Goal: Book appointment/travel/reservation

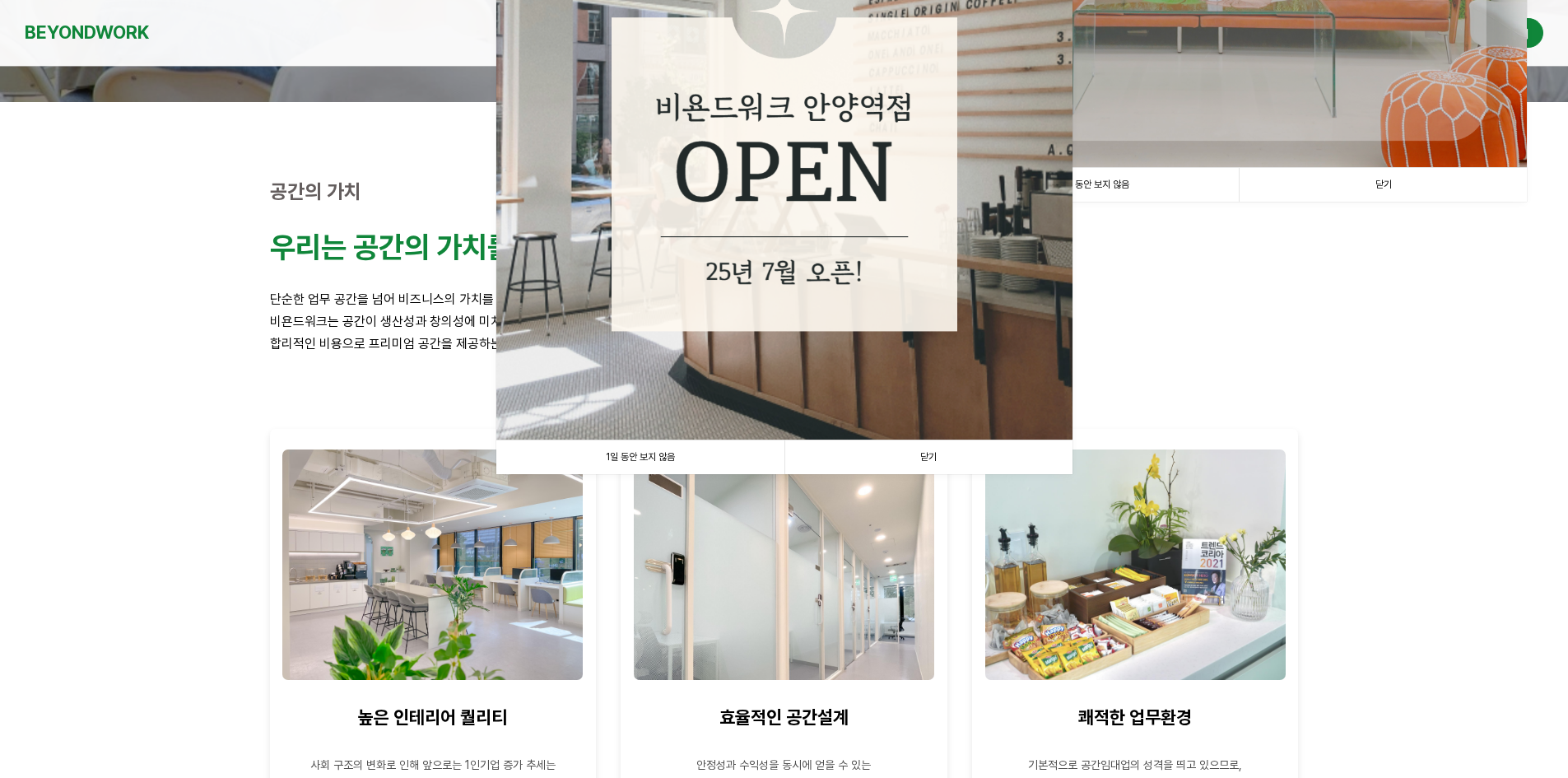
scroll to position [576, 0]
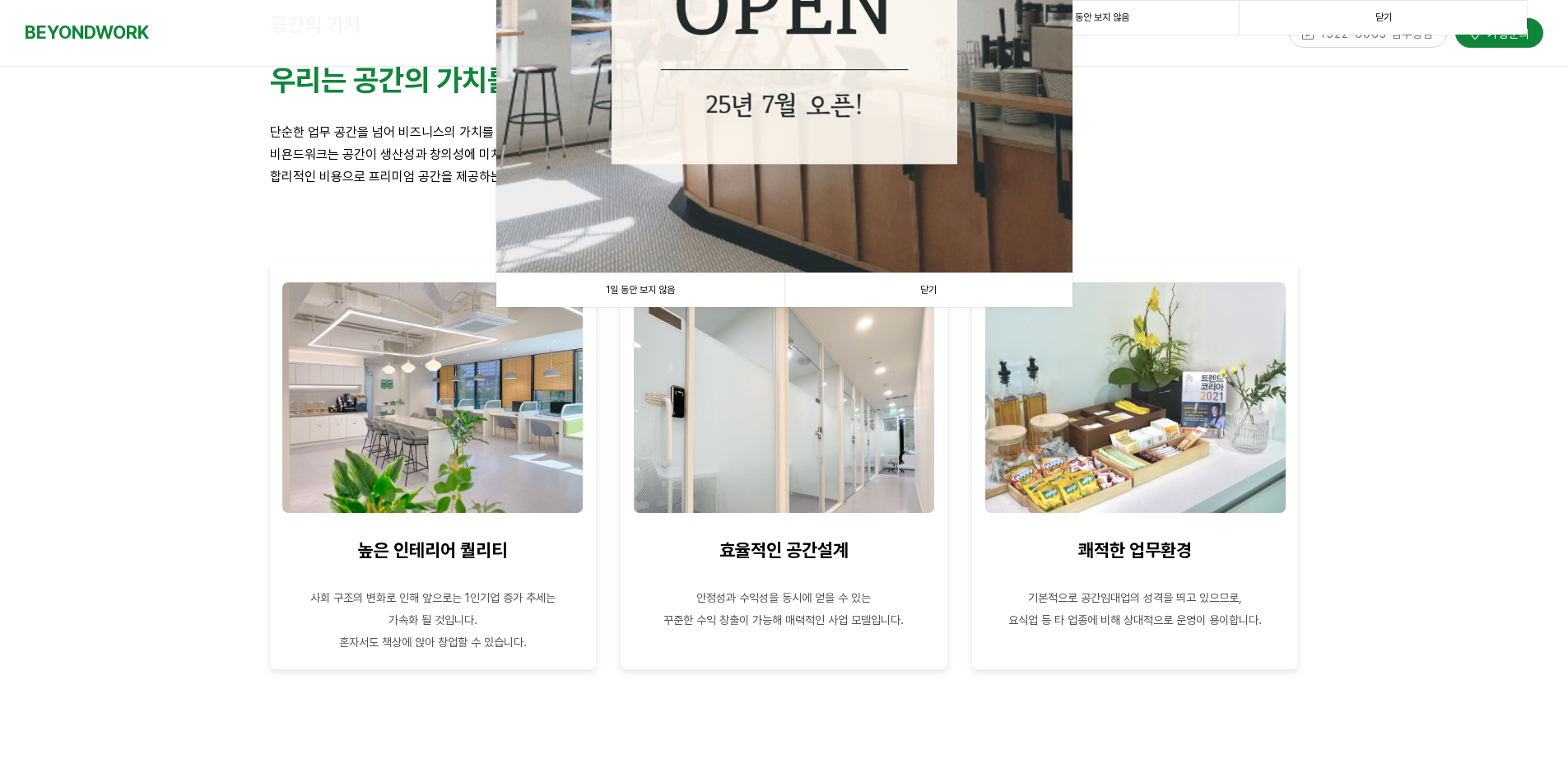
click at [611, 286] on link "1일 동안 보지 않음" at bounding box center [640, 290] width 288 height 34
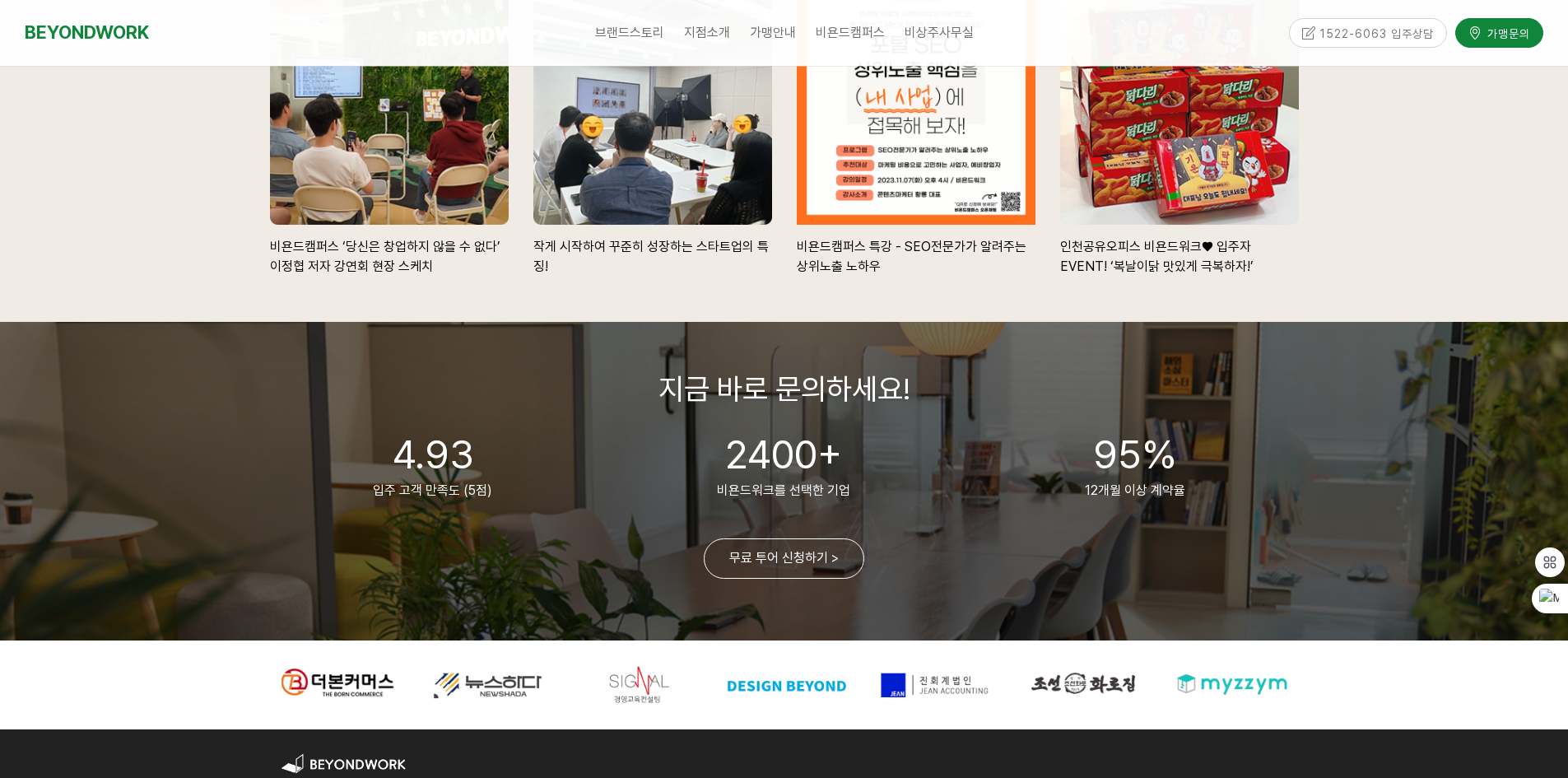
scroll to position [3621, 0]
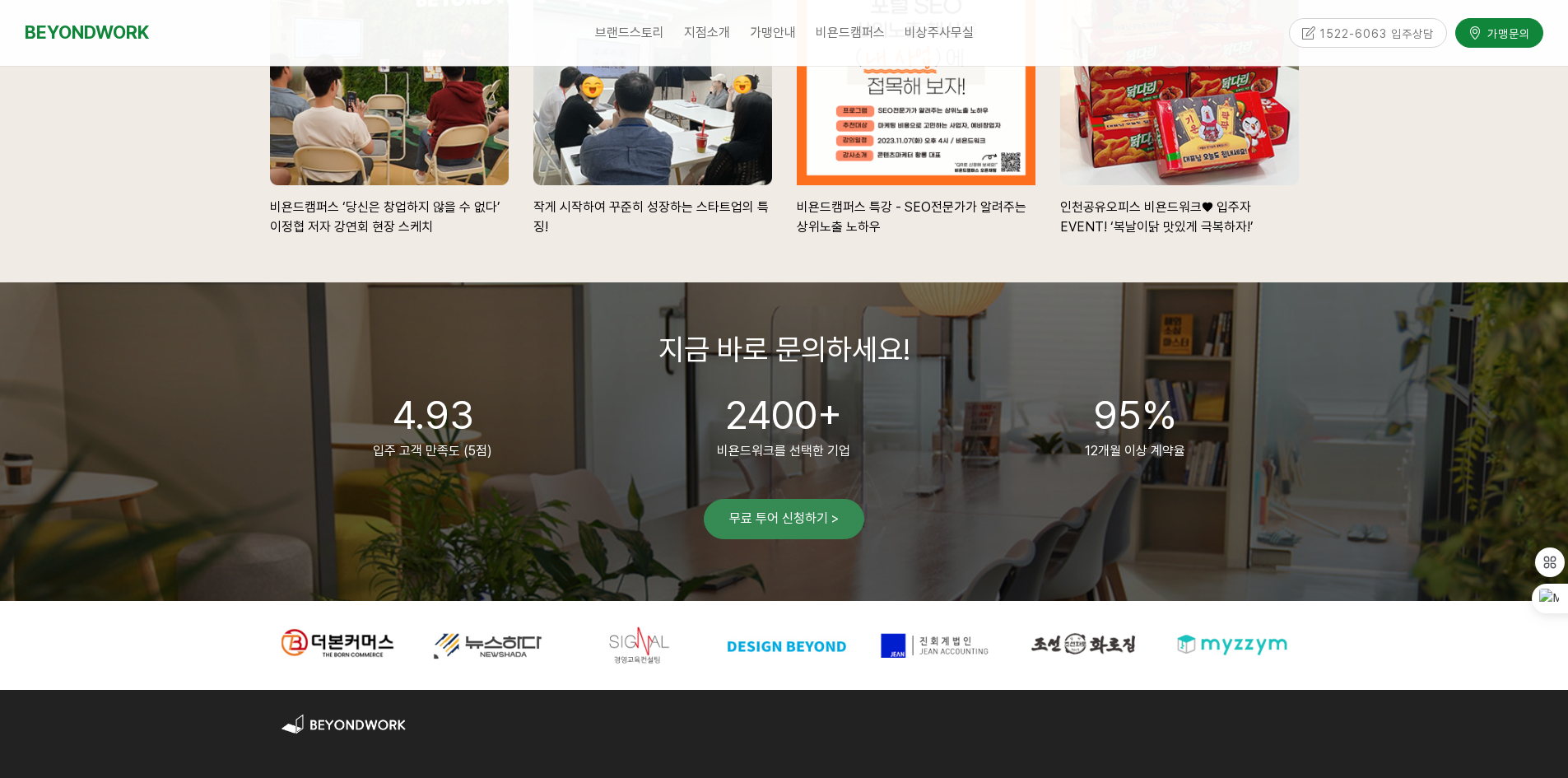
click at [808, 524] on link "무료 투어 신청하기 >" at bounding box center [784, 519] width 161 height 41
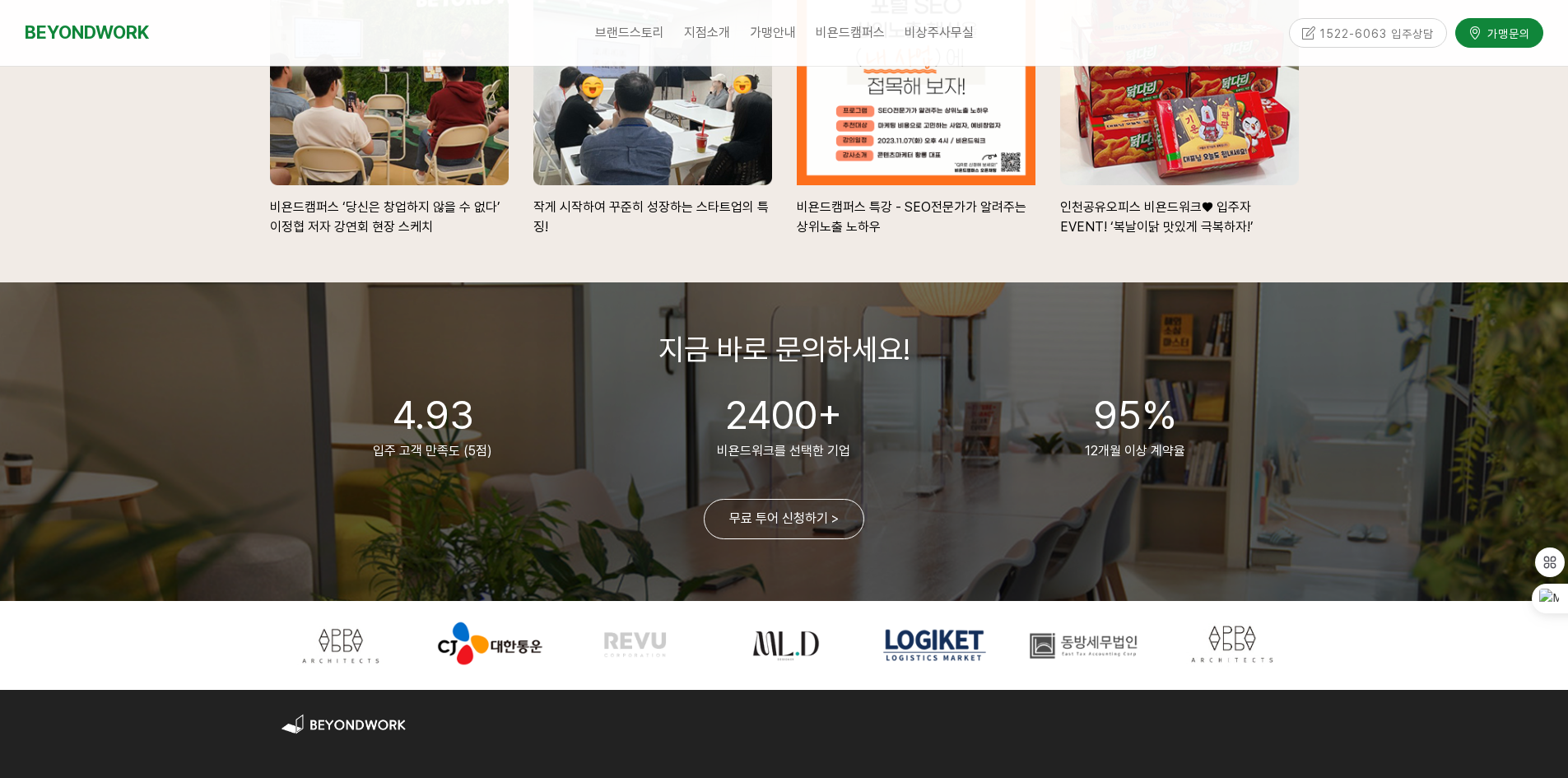
scroll to position [3950, 0]
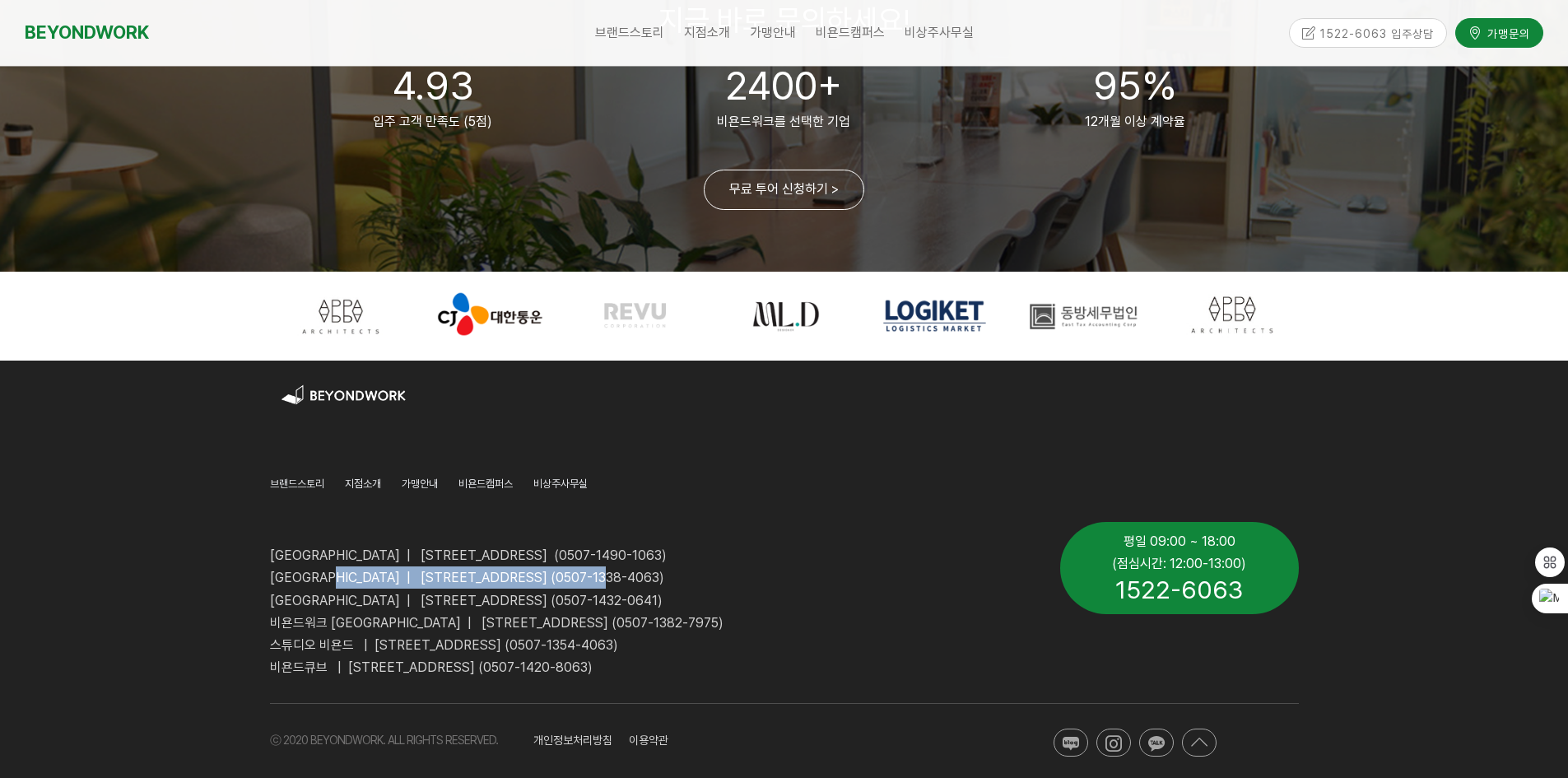
drag, startPoint x: 358, startPoint y: 578, endPoint x: 659, endPoint y: 576, distance: 301.0
click at [656, 577] on span "[GEOGRAPHIC_DATA] | [STREET_ADDRESS] (0507-1338-4063)" at bounding box center [467, 577] width 394 height 16
click at [659, 576] on span "[GEOGRAPHIC_DATA] | [STREET_ADDRESS] (0507-1338-4063)" at bounding box center [467, 577] width 394 height 16
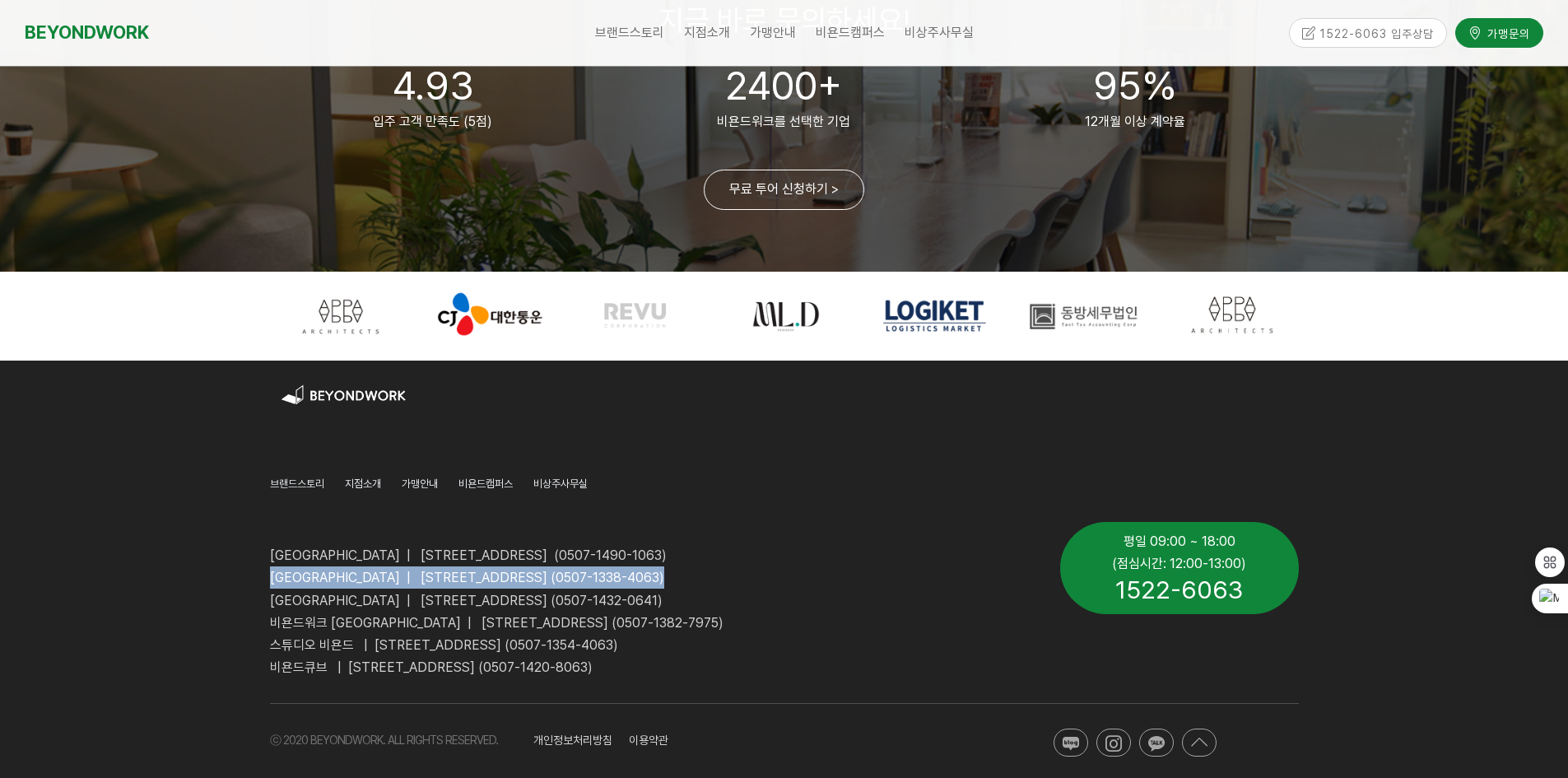
click at [659, 576] on span "[GEOGRAPHIC_DATA] | [STREET_ADDRESS] (0507-1338-4063)" at bounding box center [467, 577] width 394 height 16
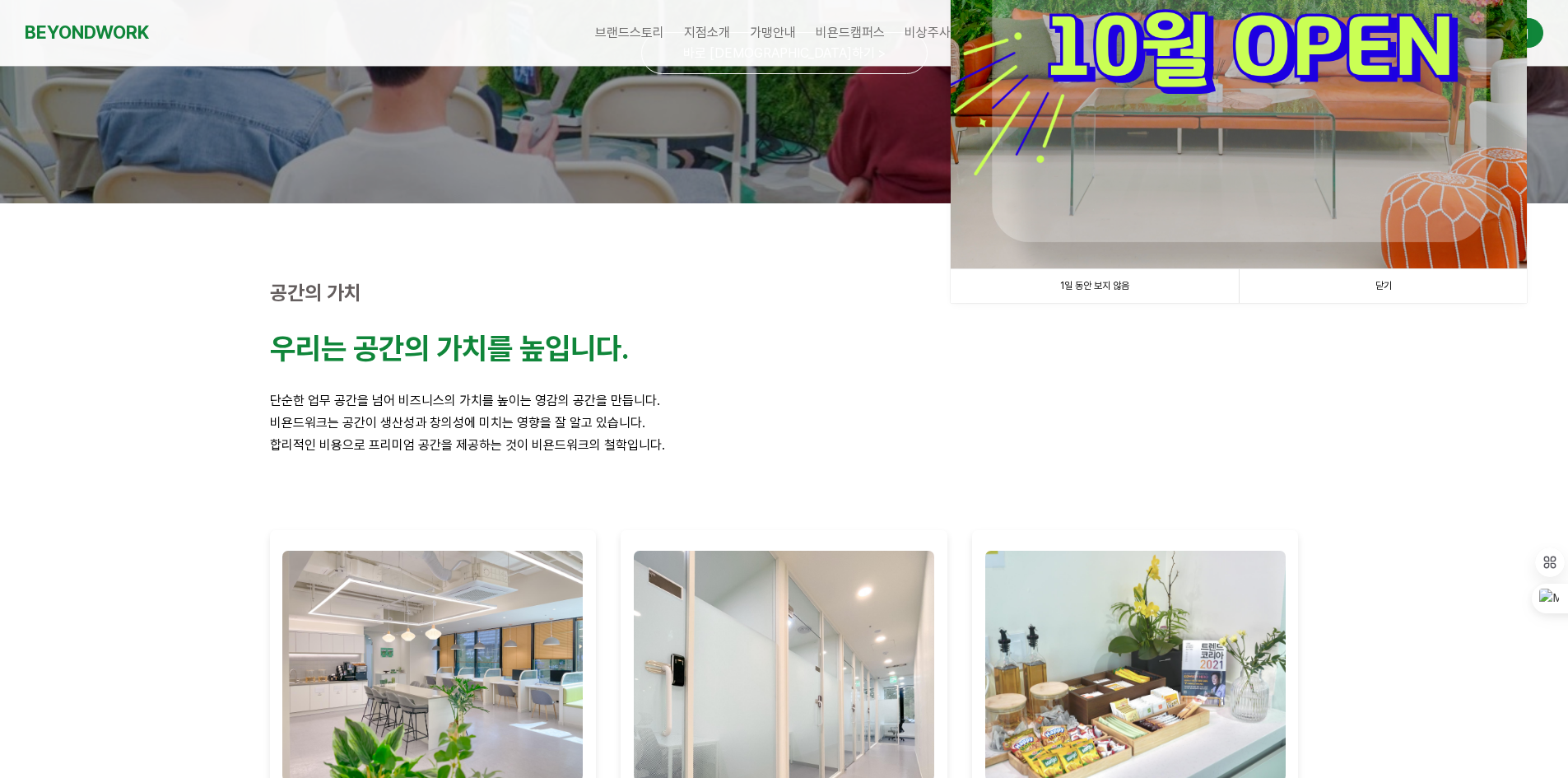
scroll to position [0, 0]
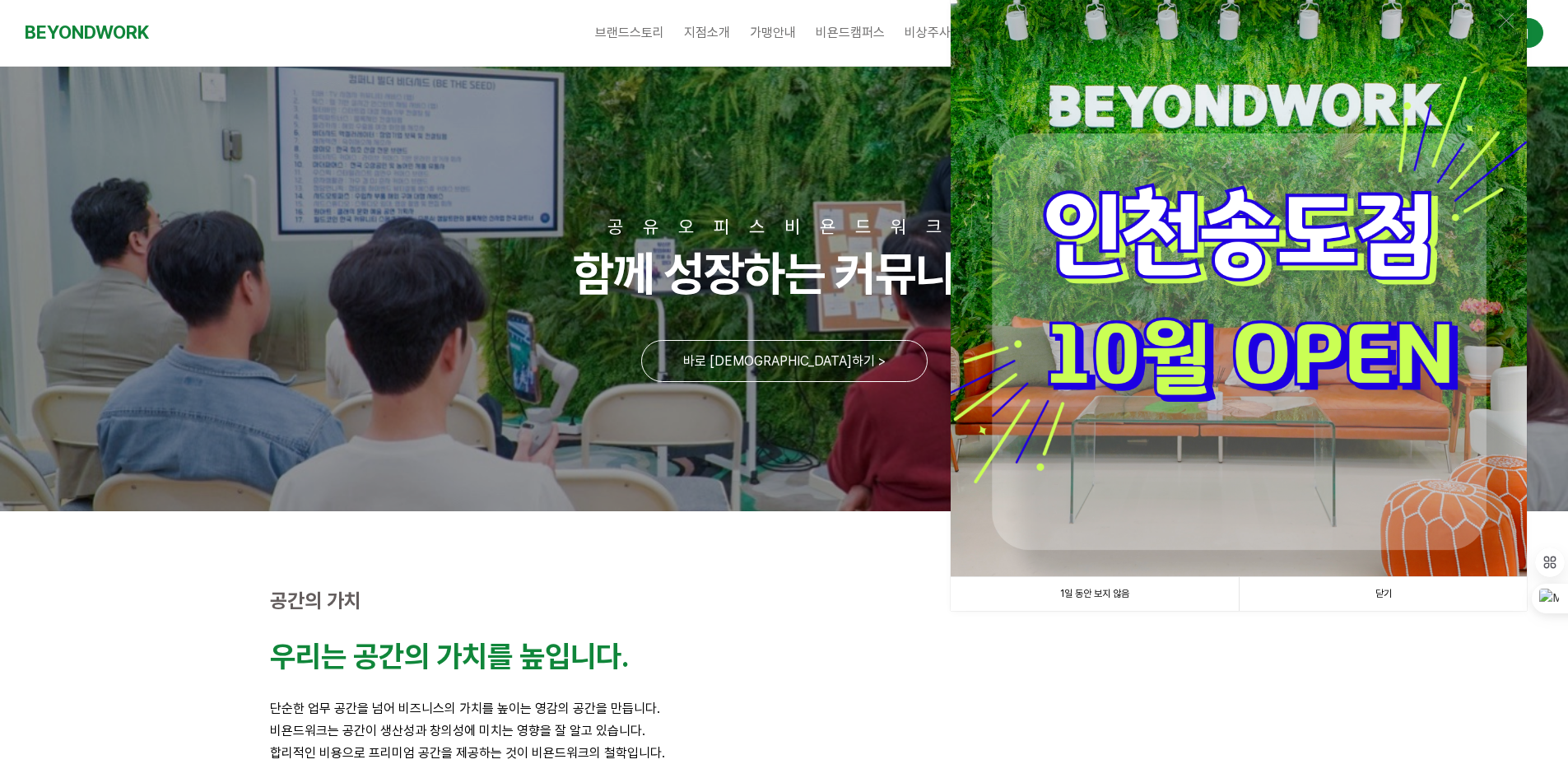
click at [1098, 597] on link "1일 동안 보지 않음" at bounding box center [1095, 594] width 288 height 34
